Goal: Navigation & Orientation: Find specific page/section

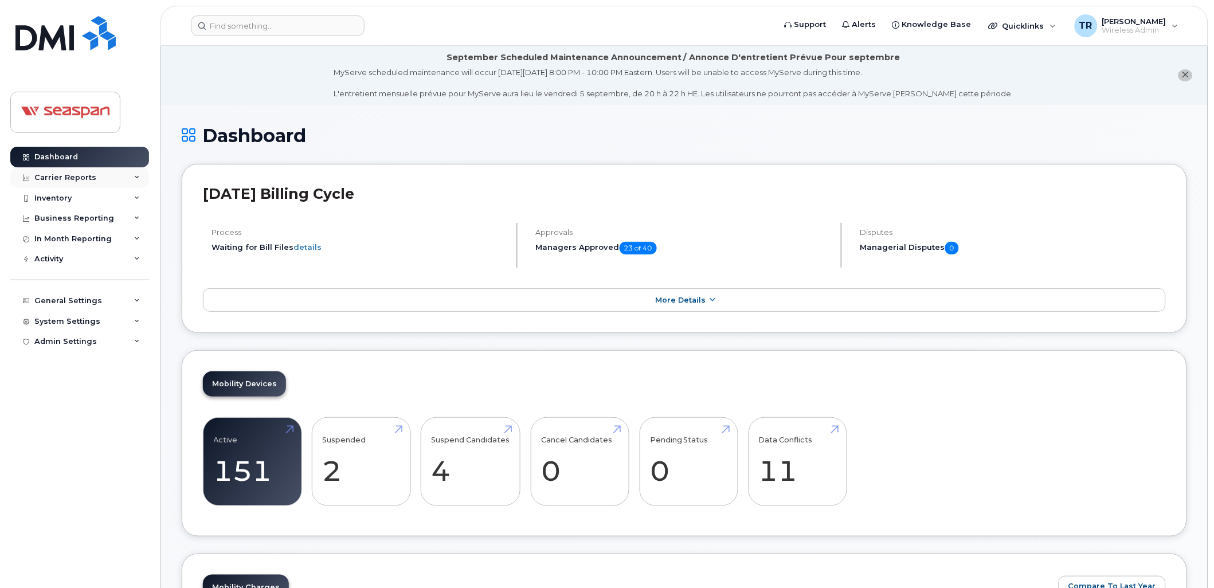
click at [103, 175] on div "Carrier Reports" at bounding box center [79, 177] width 139 height 21
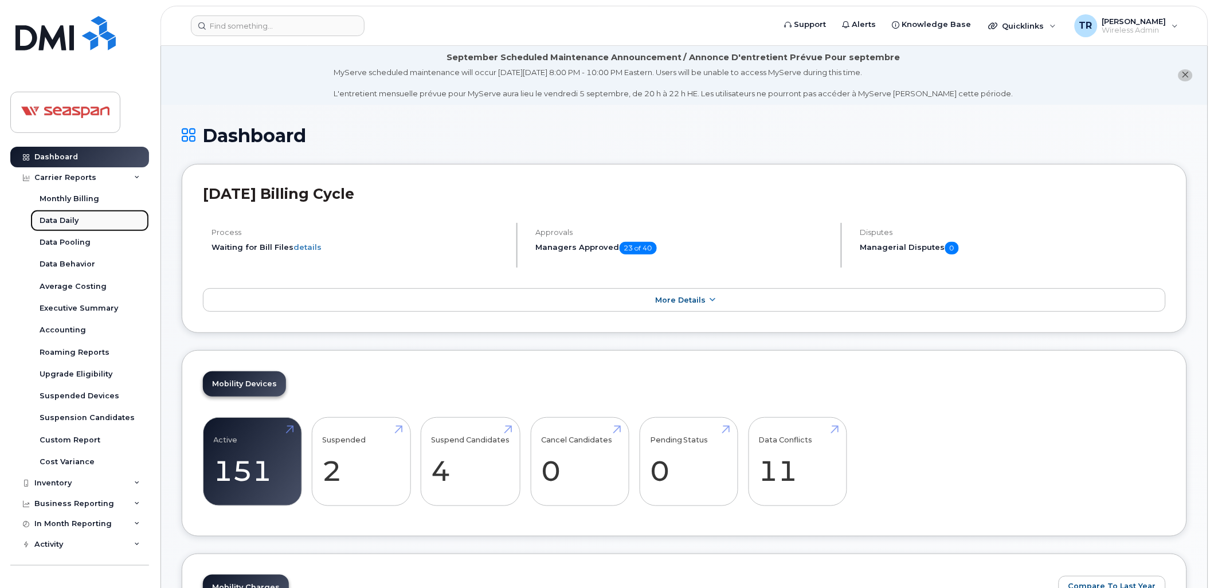
click at [71, 219] on div "Data Daily" at bounding box center [59, 221] width 39 height 10
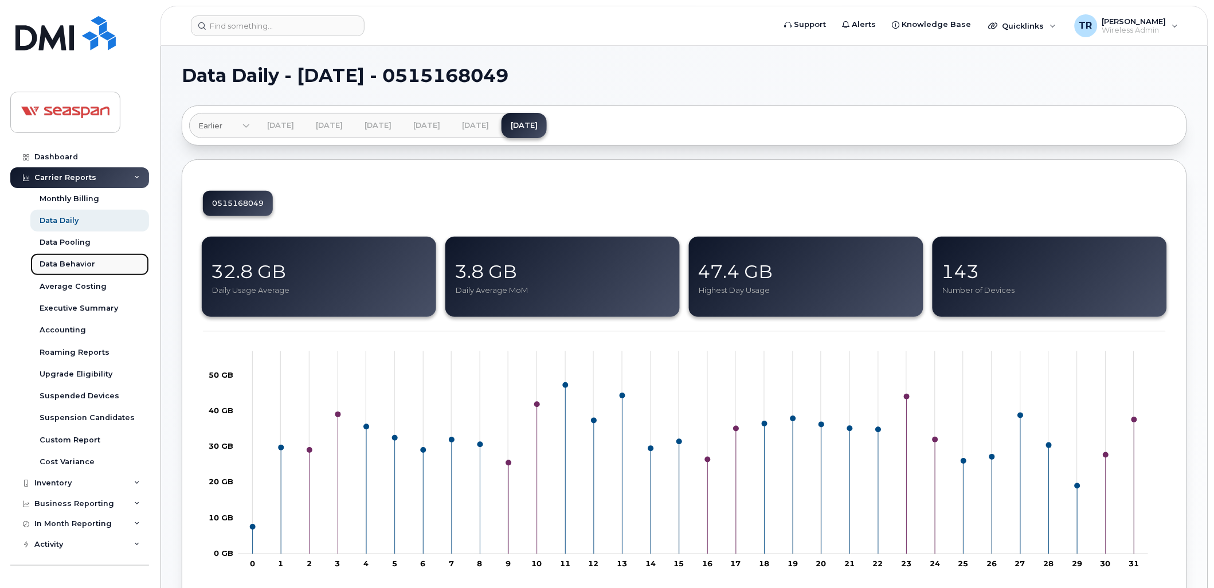
click at [77, 259] on link "Data Behavior" at bounding box center [89, 264] width 119 height 22
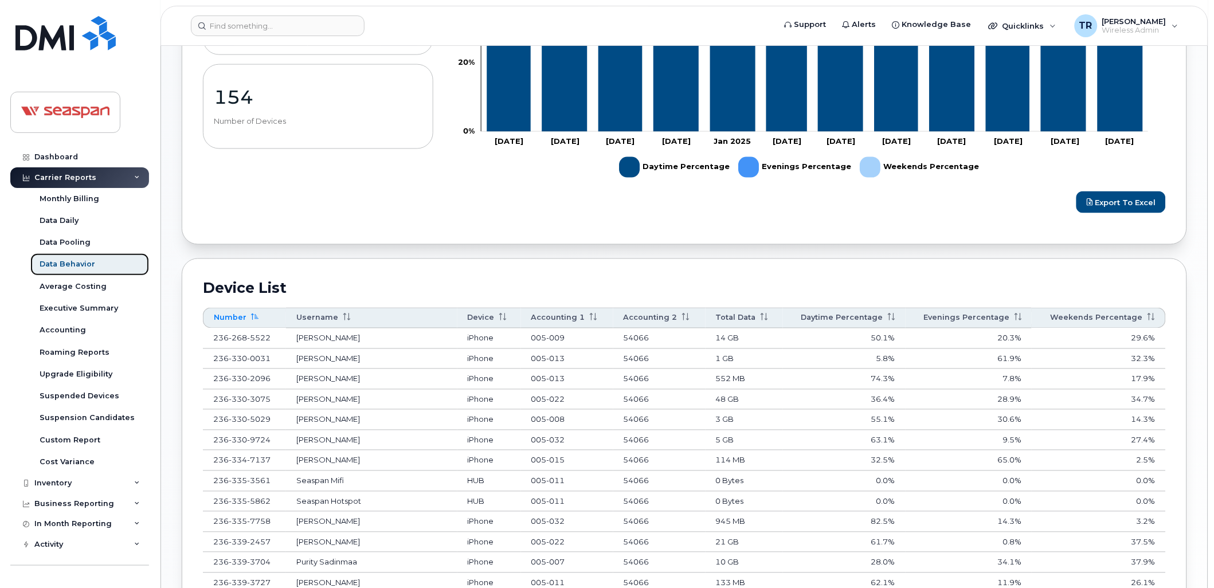
scroll to position [467, 0]
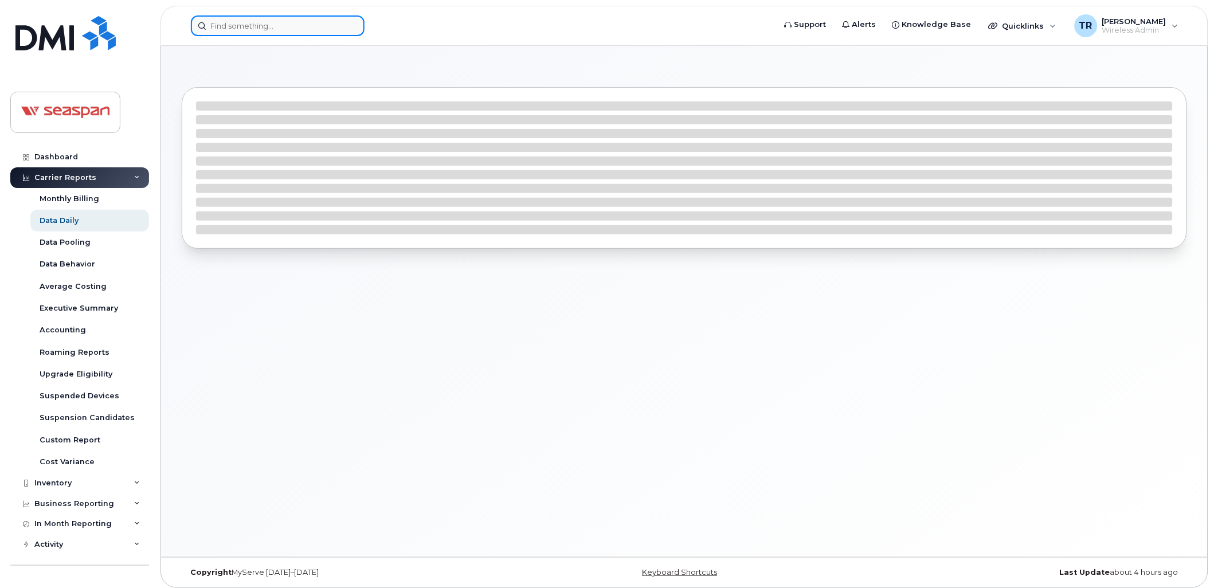
click at [243, 26] on input at bounding box center [278, 25] width 174 height 21
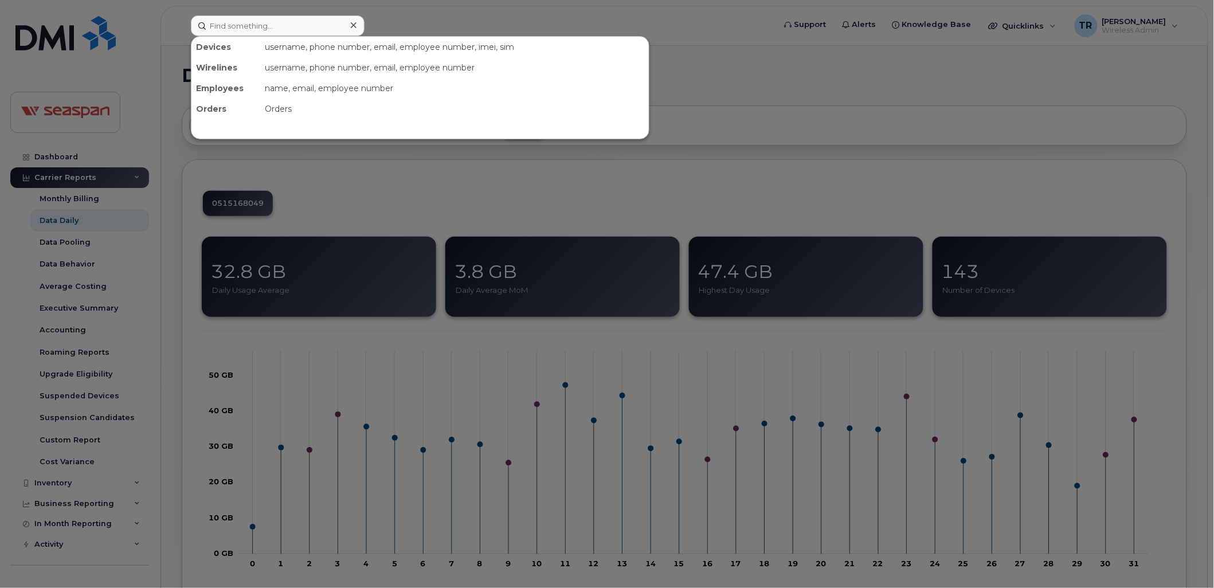
click at [304, 156] on div at bounding box center [607, 294] width 1214 height 588
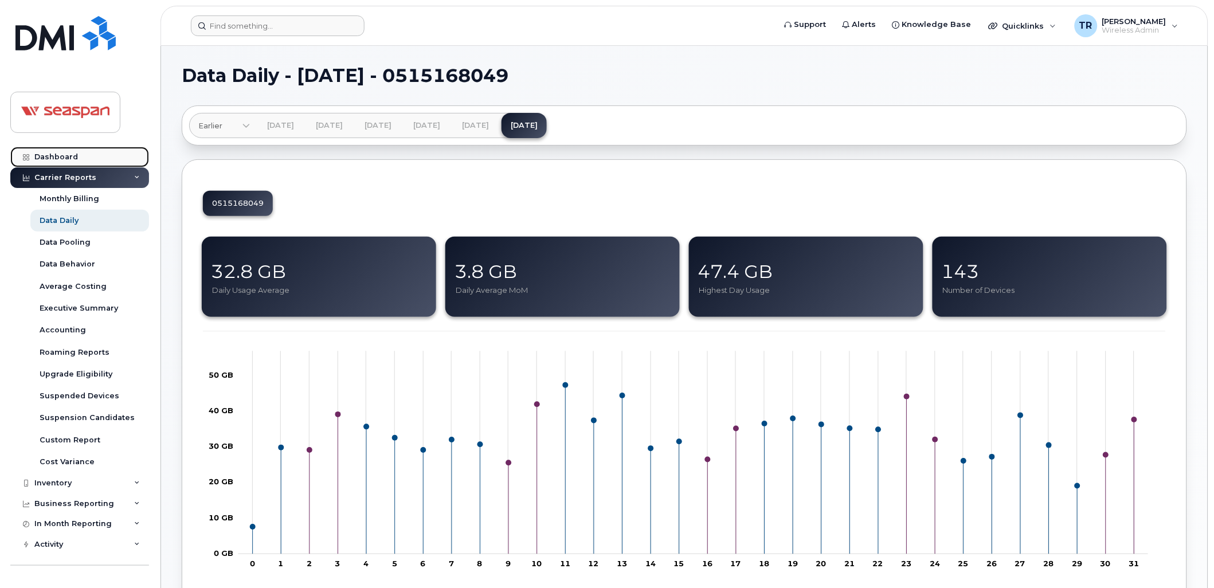
click at [87, 158] on link "Dashboard" at bounding box center [79, 157] width 139 height 21
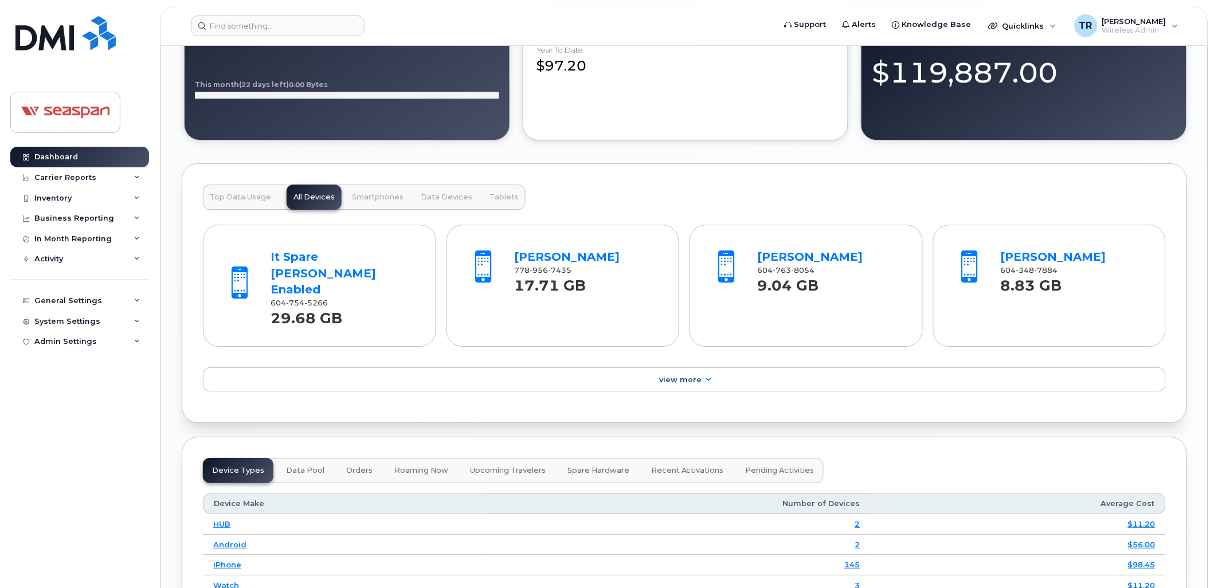
scroll to position [1062, 0]
click at [308, 274] on link "It Spare [PERSON_NAME] Enabled" at bounding box center [323, 272] width 105 height 46
